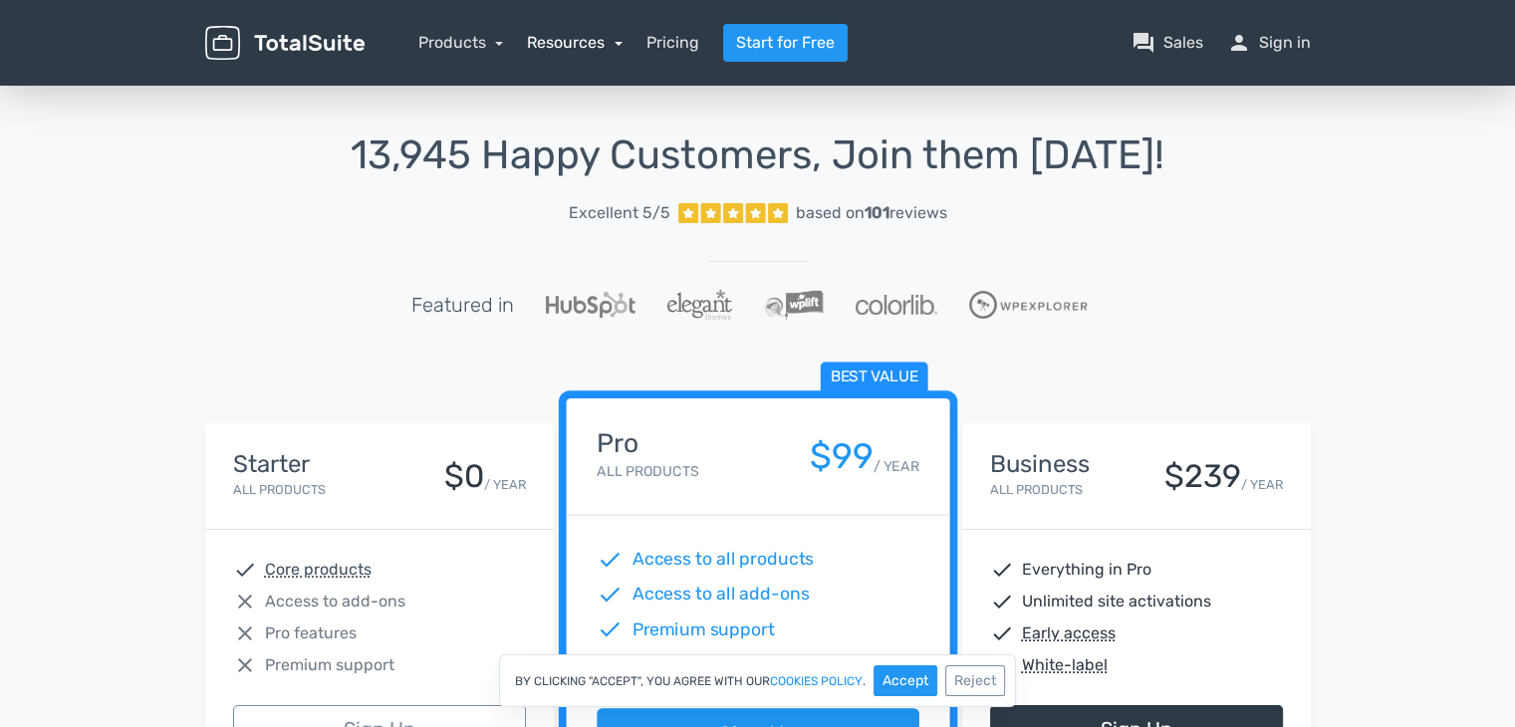
click at [583, 40] on link "Resources" at bounding box center [575, 42] width 96 height 19
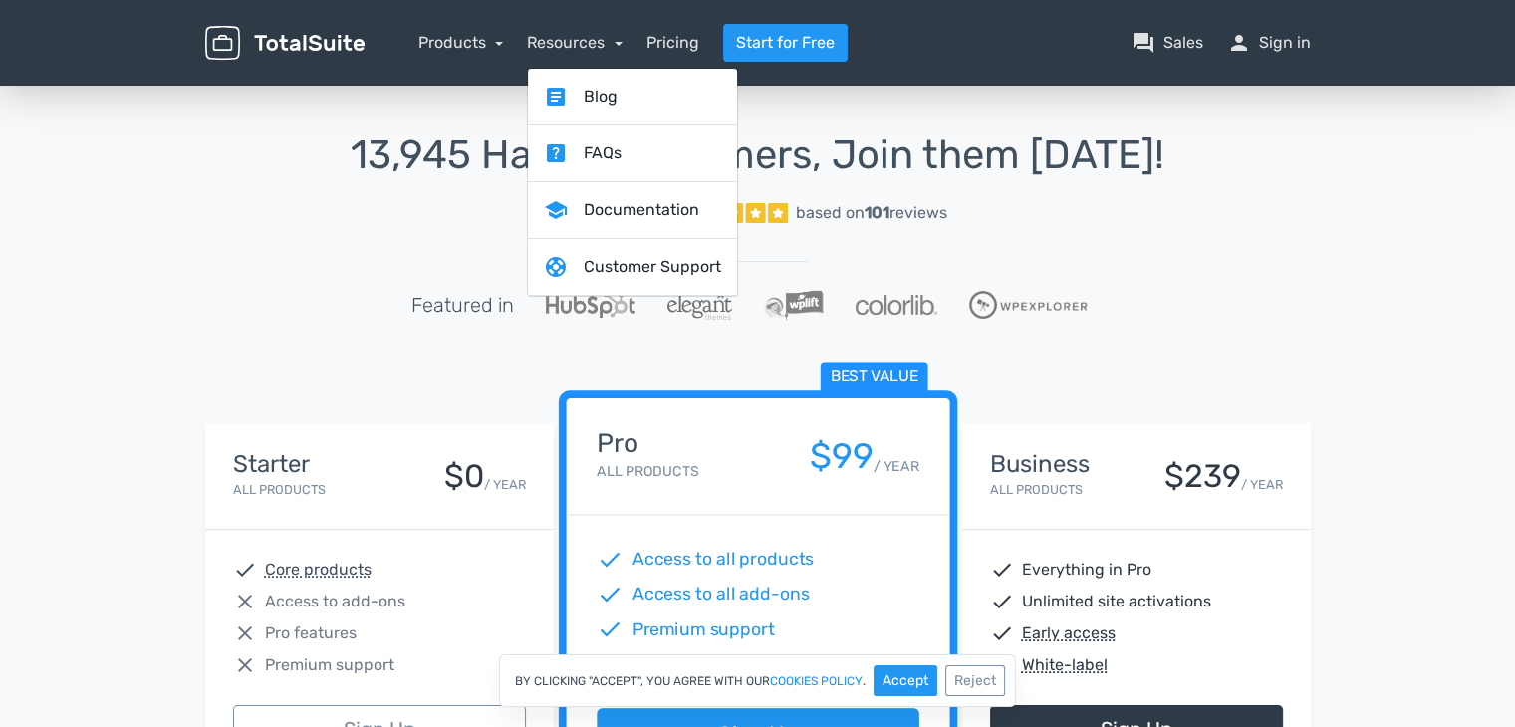
click at [494, 57] on nav "Products TotalPoll WordPress Poll and Contest Plugin TotalContest WordPress Con…" at bounding box center [852, 43] width 946 height 38
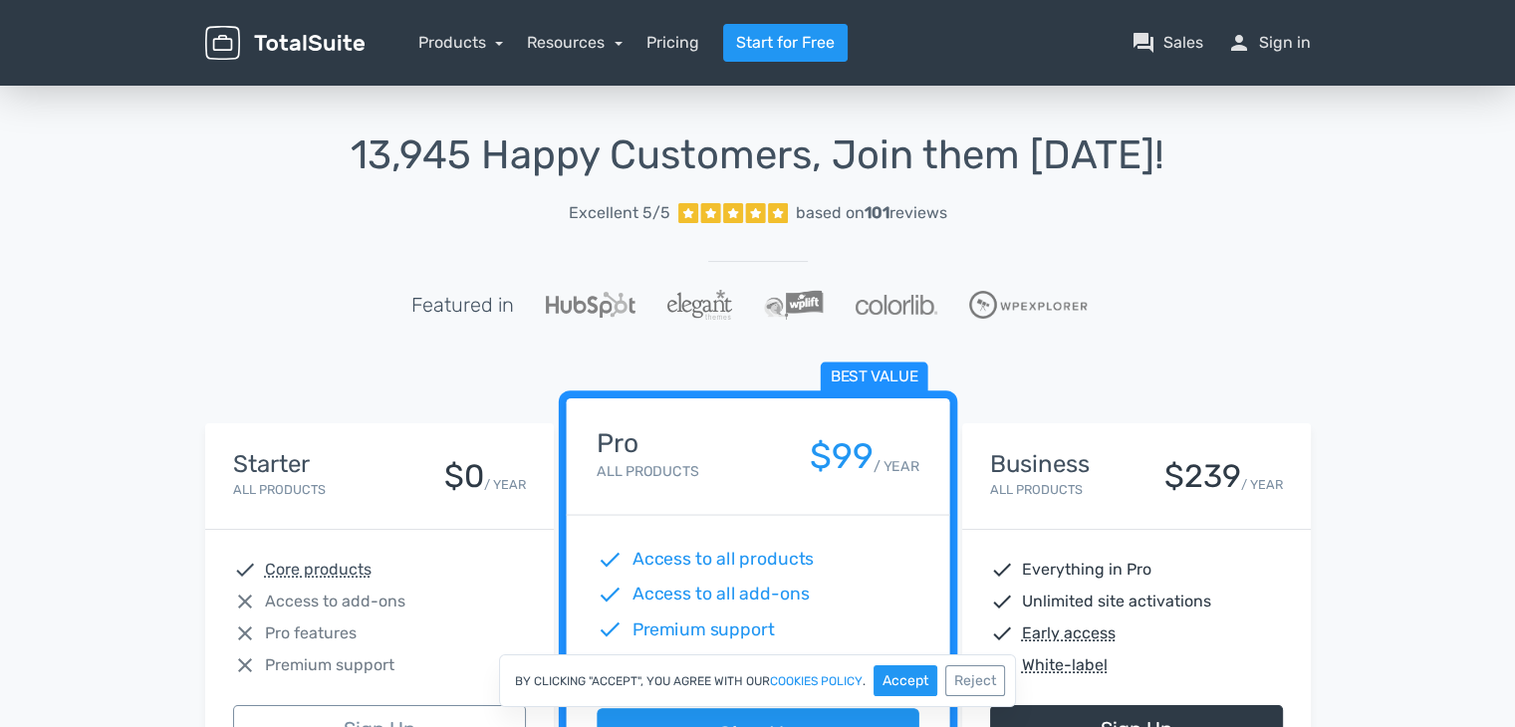
click at [494, 53] on div "Products TotalPoll WordPress Poll and Contest Plugin TotalContest WordPress Con…" at bounding box center [461, 43] width 86 height 24
click at [498, 43] on link "Products" at bounding box center [461, 42] width 86 height 19
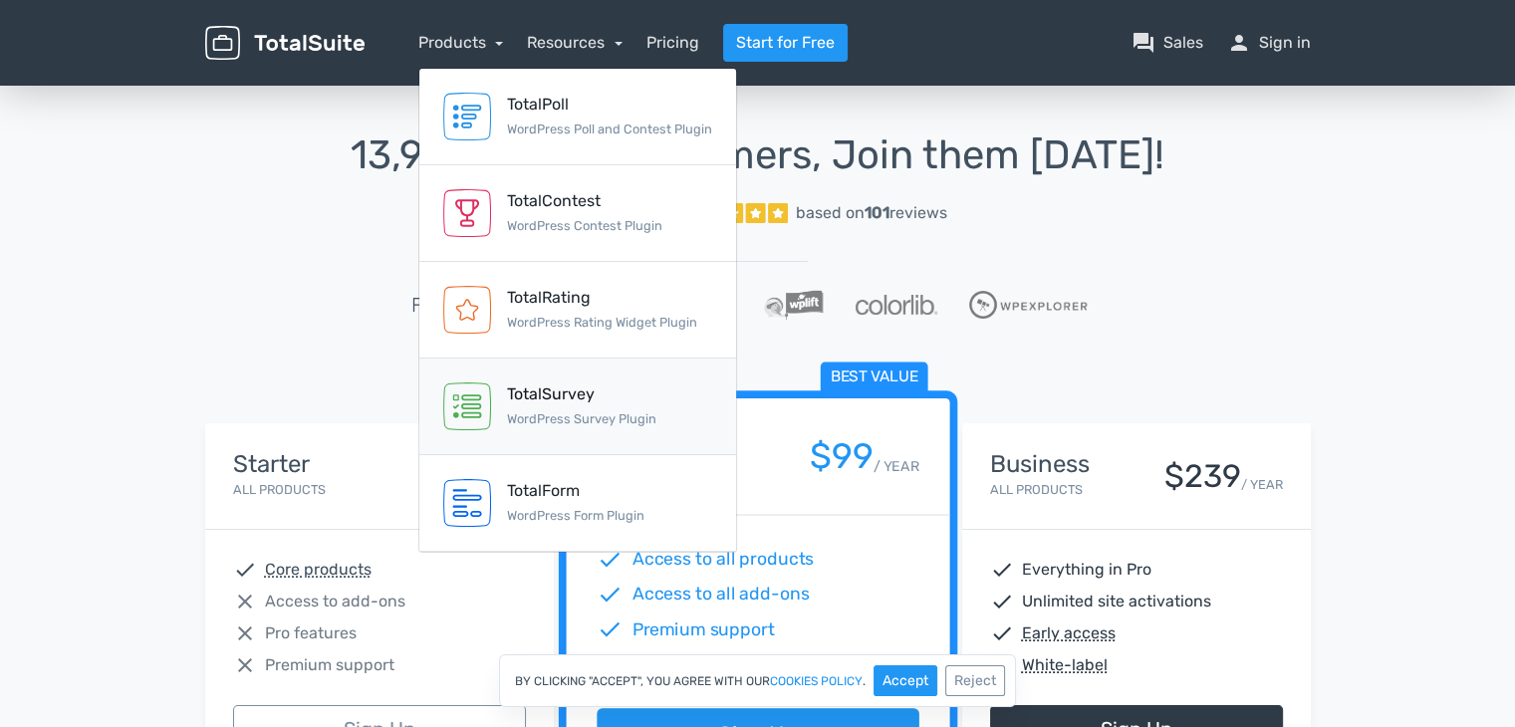
click at [543, 416] on small "WordPress Survey Plugin" at bounding box center [581, 418] width 149 height 15
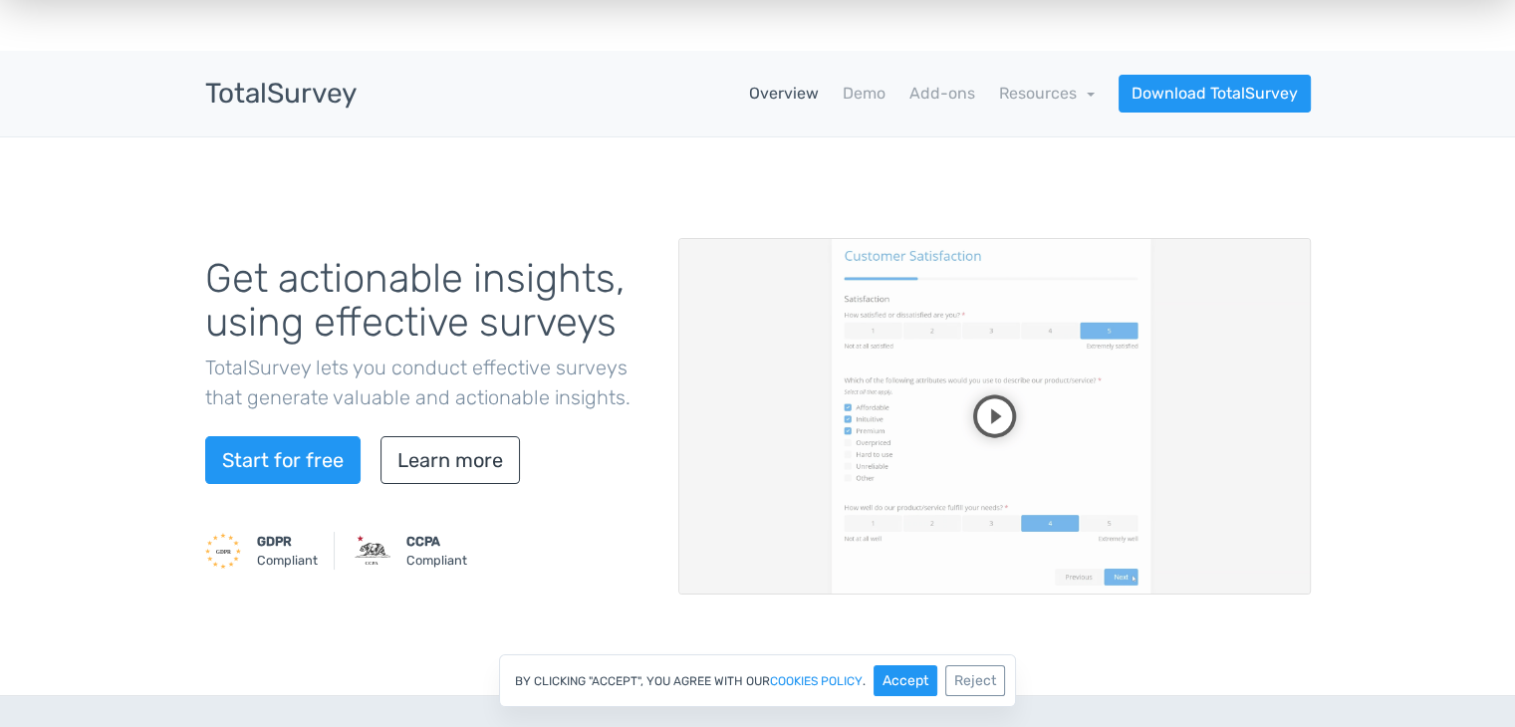
scroll to position [32, 0]
click at [996, 407] on video at bounding box center [994, 415] width 632 height 357
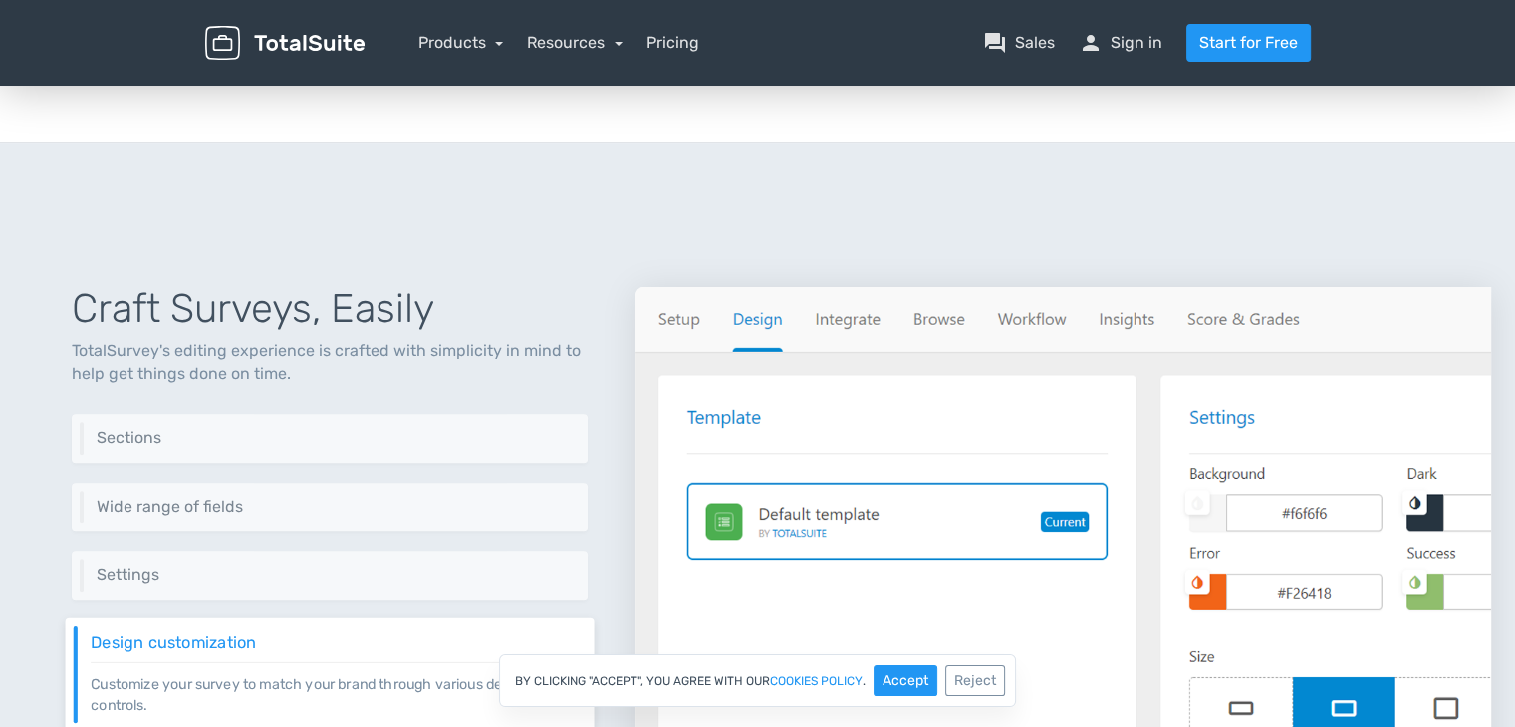
scroll to position [0, 0]
